Goal: Navigation & Orientation: Go to known website

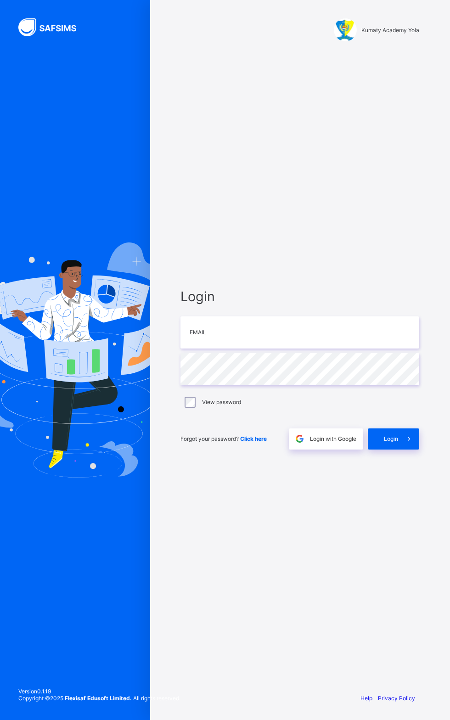
click at [30, 679] on div at bounding box center [75, 360] width 150 height 720
click at [443, 430] on div "Kumaty Academy Yola Login Email Password View password Forgot your password? Cl…" at bounding box center [300, 360] width 300 height 720
click at [445, 381] on div "Kumaty Academy Yola Login Email Password View password Forgot your password? Cl…" at bounding box center [300, 360] width 300 height 720
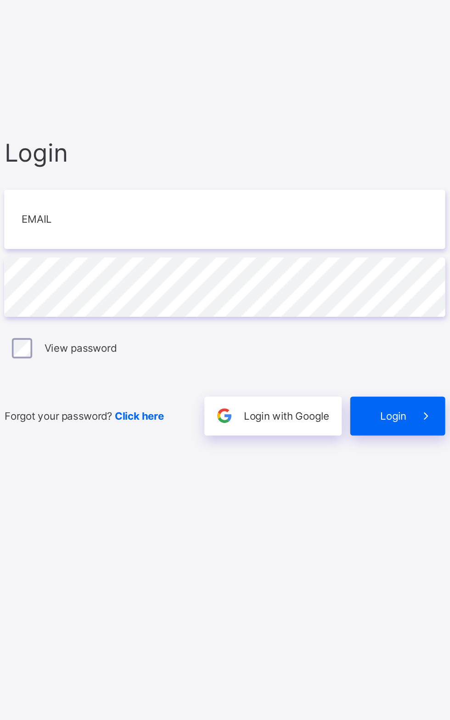
scroll to position [33, 0]
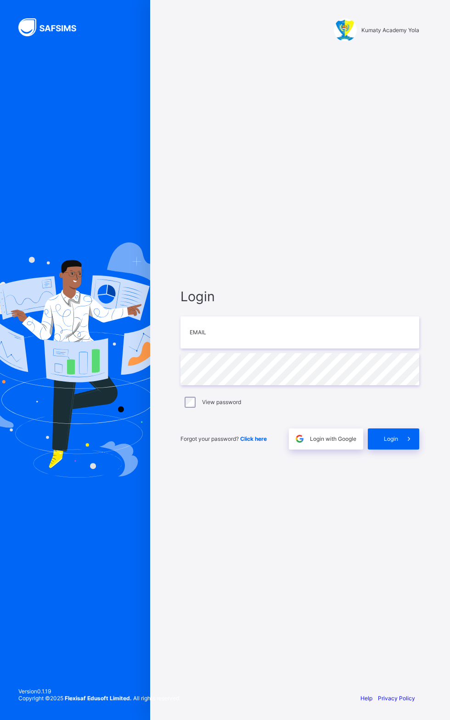
click at [273, 412] on div "View password" at bounding box center [300, 402] width 239 height 19
click at [10, 564] on div at bounding box center [75, 360] width 150 height 720
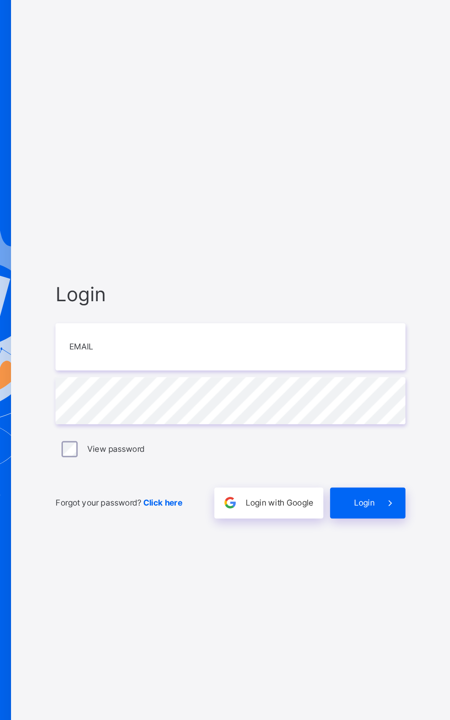
scroll to position [0, 0]
